Goal: Find contact information: Find contact information

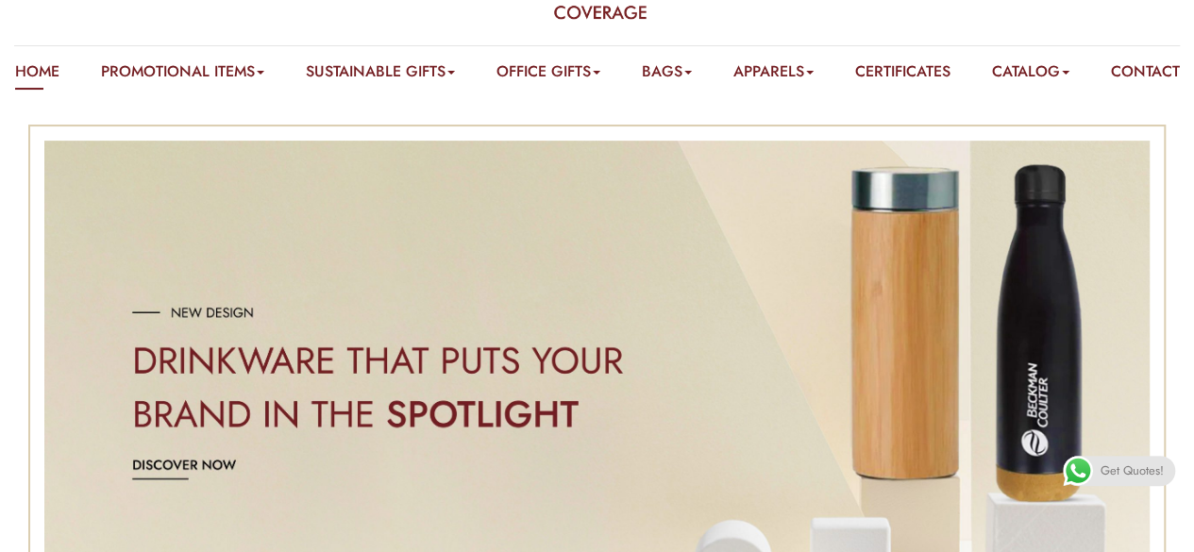
scroll to position [125, 0]
click at [1111, 91] on link "Contact" at bounding box center [1145, 75] width 69 height 29
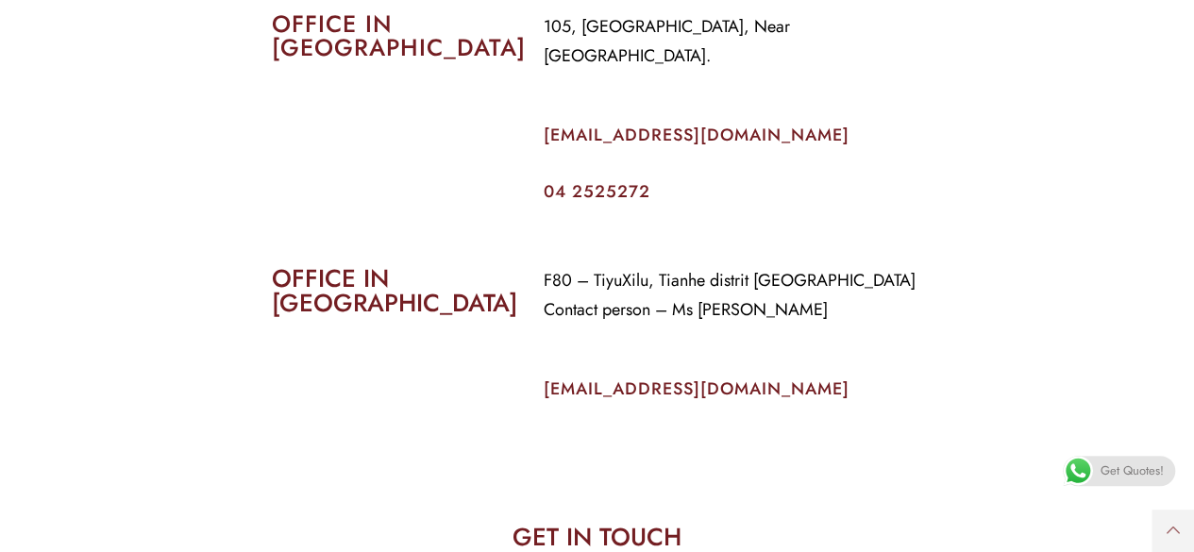
scroll to position [905, 0]
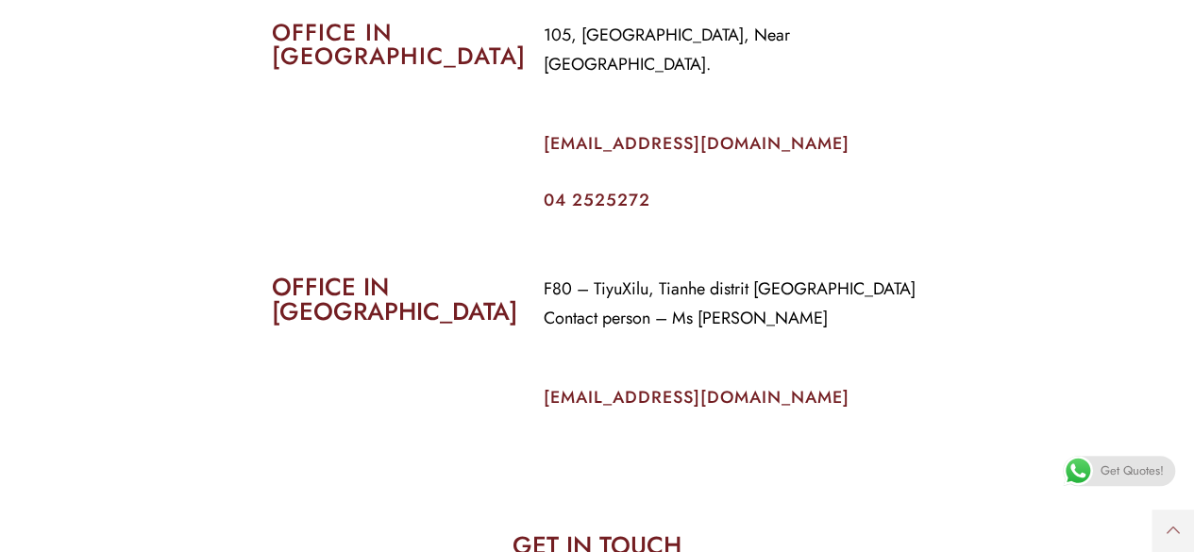
click at [645, 201] on link "04 2525272" at bounding box center [597, 200] width 107 height 25
click at [610, 198] on link "04 2525272" at bounding box center [597, 200] width 107 height 25
drag, startPoint x: 662, startPoint y: 196, endPoint x: 535, endPoint y: 208, distance: 127.0
click at [535, 208] on div "105, Al Faraidooni Building, Near Al Jadeed Bakery. info@coverageuae.com 04 252…" at bounding box center [734, 115] width 408 height 216
copy link "04 2525272"
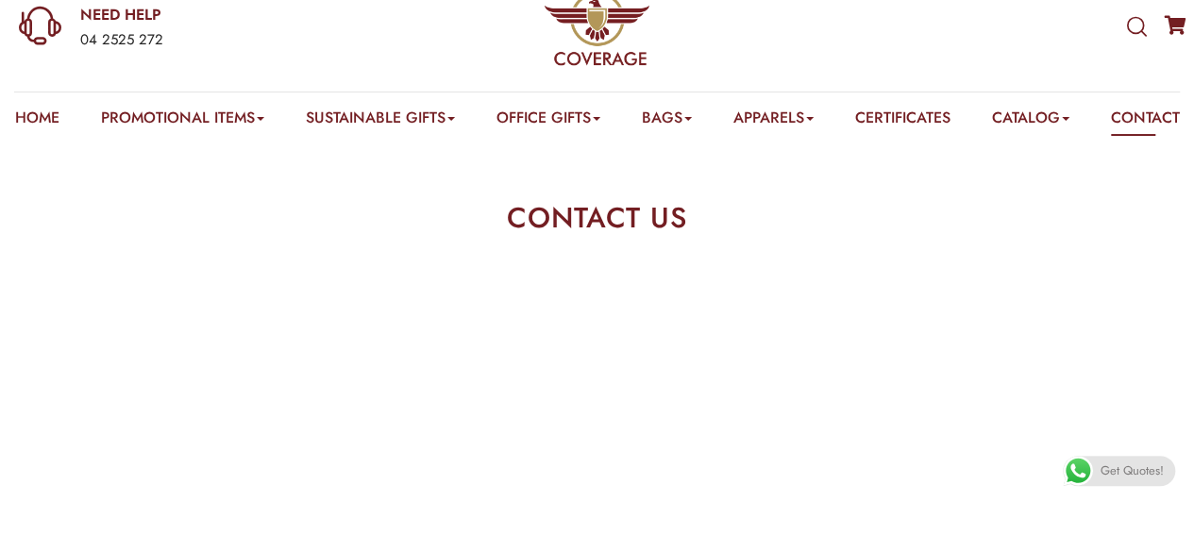
scroll to position [76, 0]
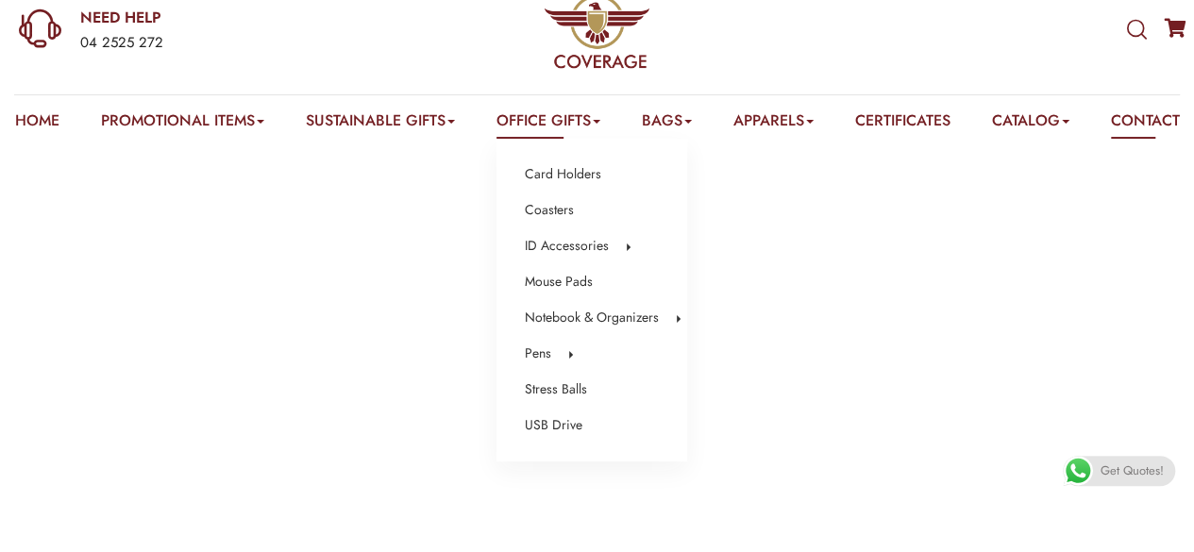
click at [536, 124] on link "Office Gifts" at bounding box center [549, 124] width 104 height 29
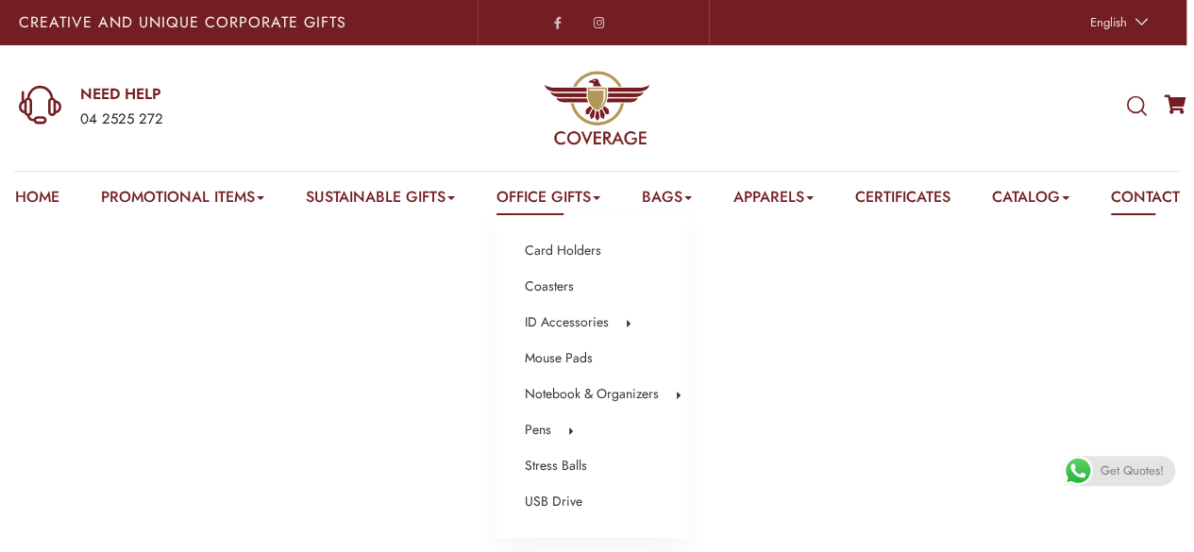
click at [579, 203] on link "Office Gifts" at bounding box center [549, 200] width 104 height 29
click at [740, 424] on link "Smart Notebook" at bounding box center [752, 432] width 92 height 25
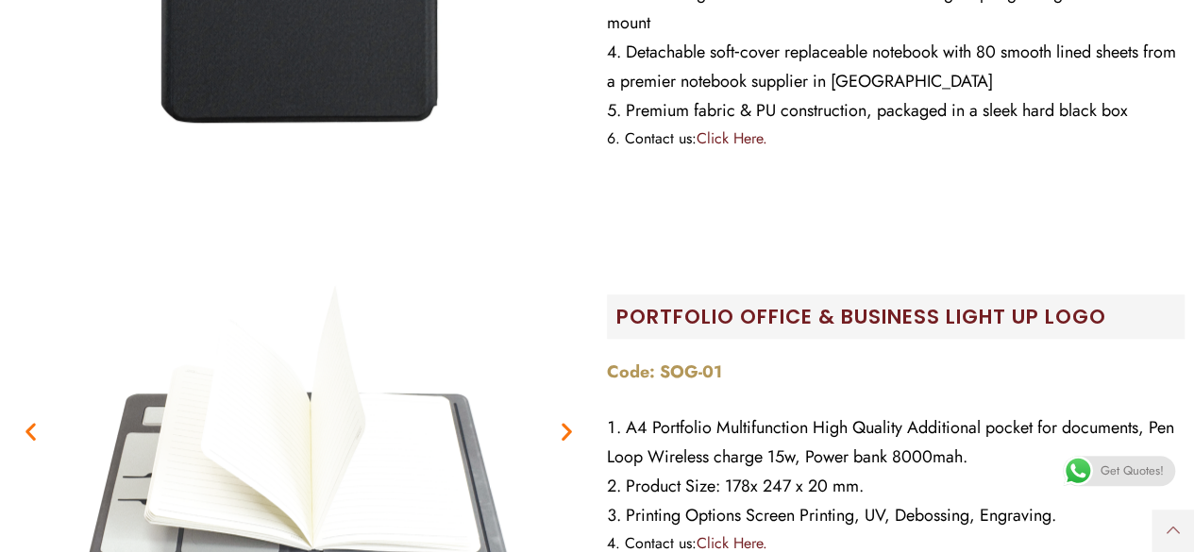
scroll to position [604, 0]
